Goal: Task Accomplishment & Management: Manage account settings

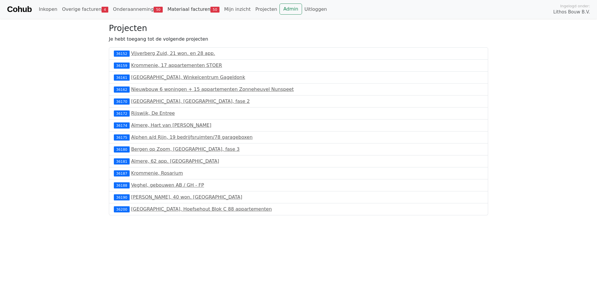
click at [184, 8] on link "Materiaal facturen 50" at bounding box center [193, 10] width 57 height 12
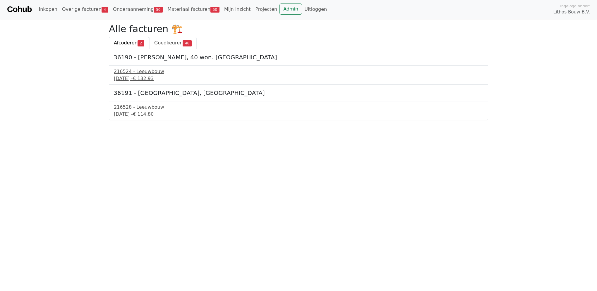
click at [159, 41] on span "Goedkeuren" at bounding box center [168, 43] width 28 height 6
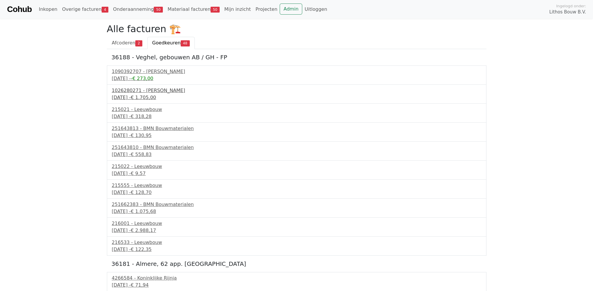
click at [158, 93] on div "1026280271 - Boels Verhuur" at bounding box center [296, 90] width 369 height 7
click at [142, 74] on div "1090392707 - Boels Verhuur" at bounding box center [296, 71] width 369 height 7
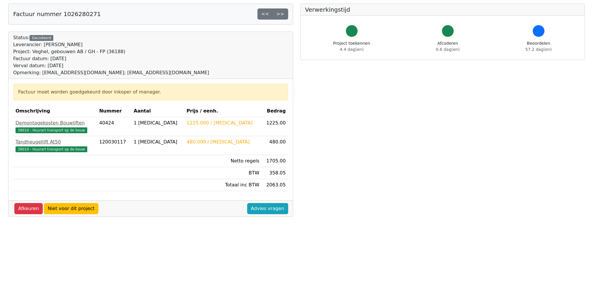
scroll to position [59, 0]
